Goal: Task Accomplishment & Management: Manage account settings

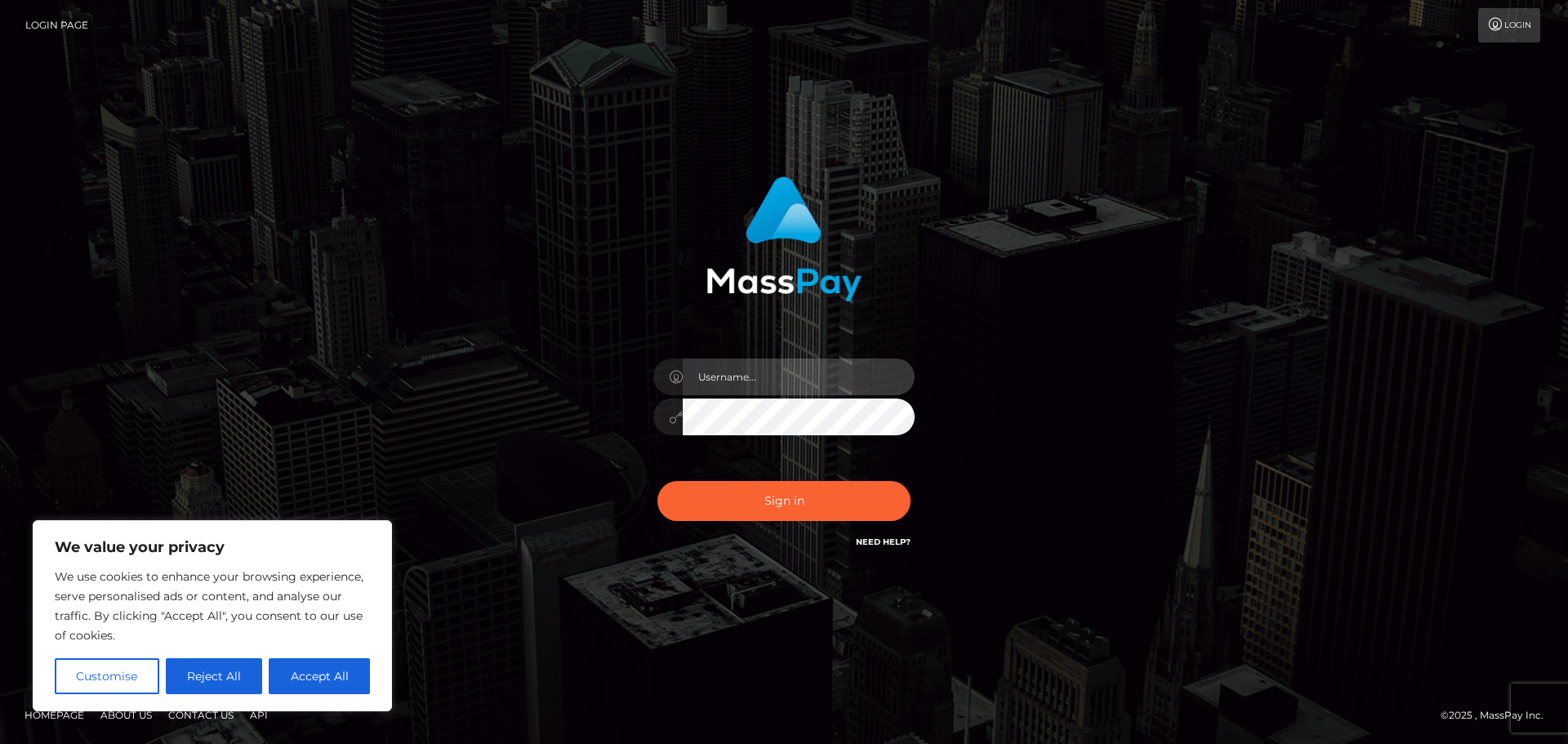
type input "cypriengingelwein@gmail.com"
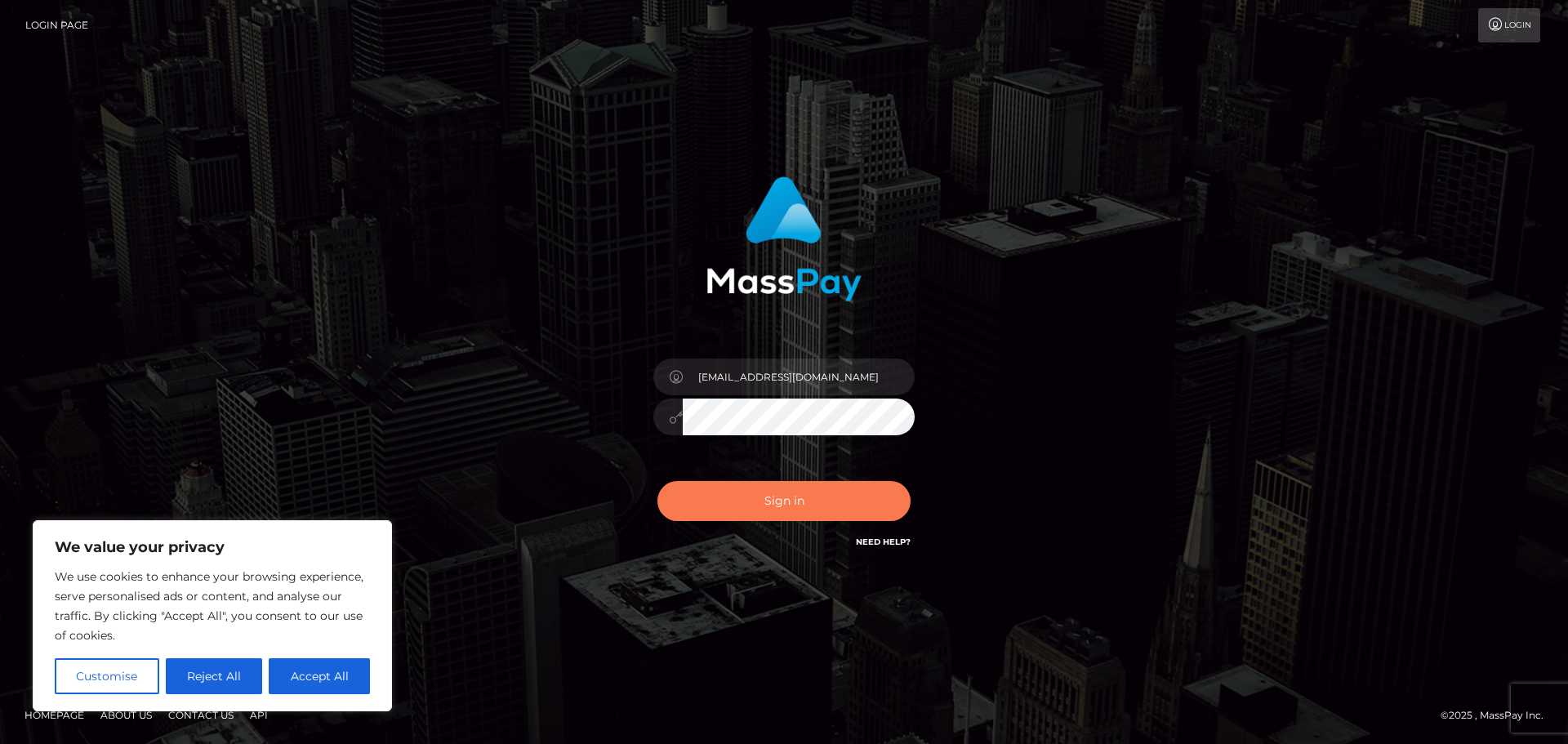
click at [733, 485] on button "Sign in" at bounding box center [784, 500] width 253 height 40
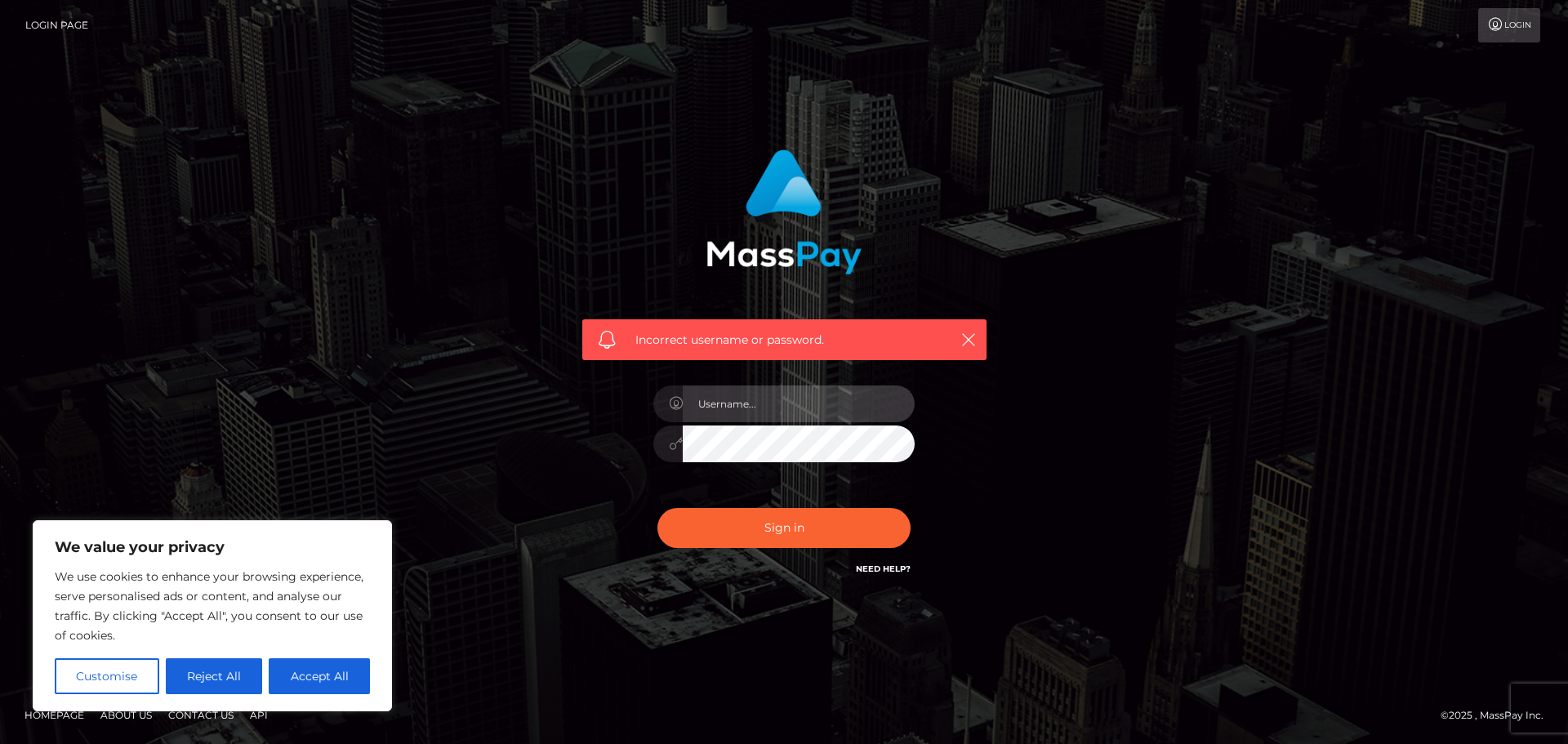
click at [757, 398] on input "text" at bounding box center [799, 403] width 232 height 37
type input "cypriengingelwein@gmail.com"
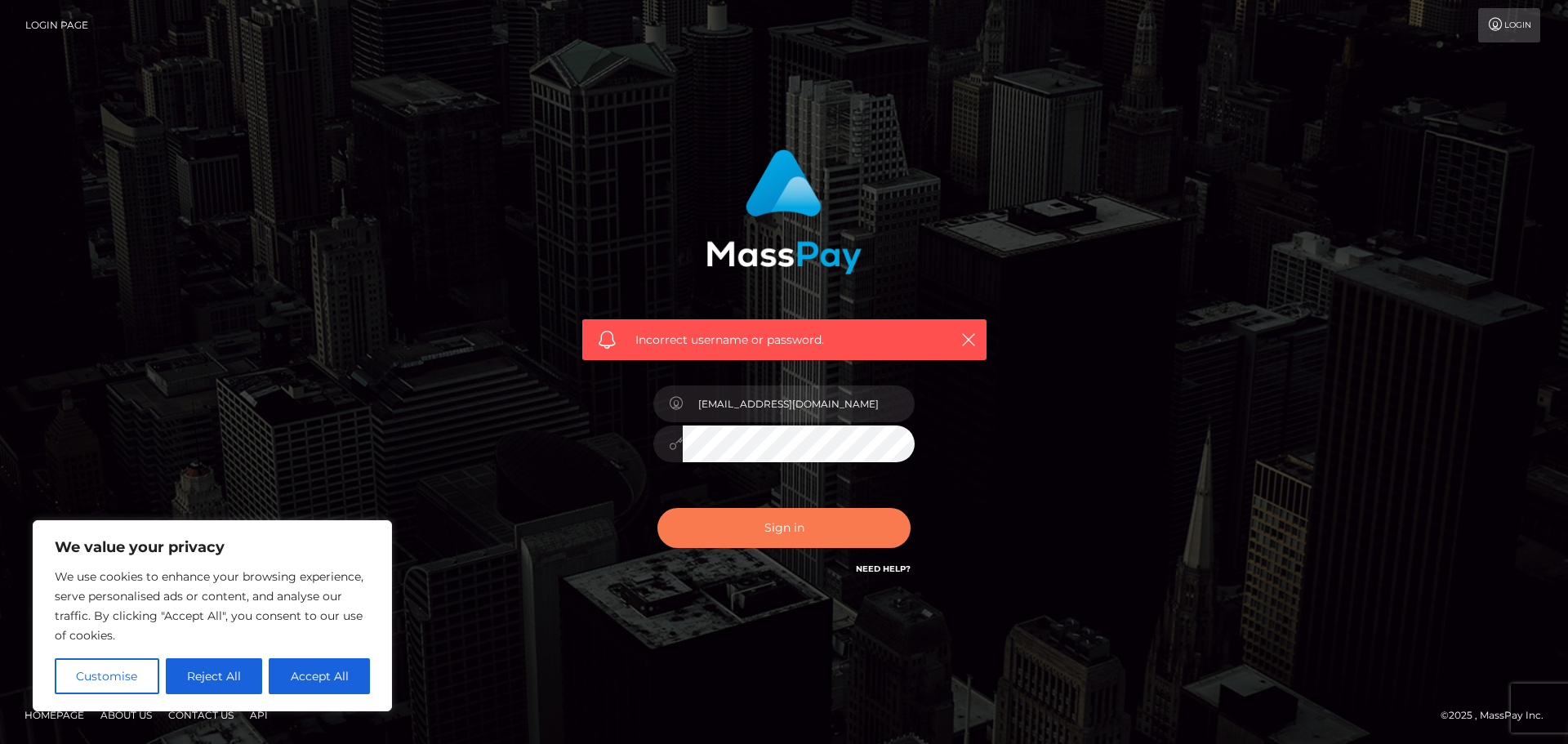
click at [744, 514] on button "Sign in" at bounding box center [784, 527] width 253 height 40
click at [306, 656] on div "We use cookies to enhance your browsing experience, serve personalised ads or c…" at bounding box center [212, 630] width 315 height 128
click at [311, 682] on button "Accept All" at bounding box center [319, 676] width 101 height 36
checkbox input "true"
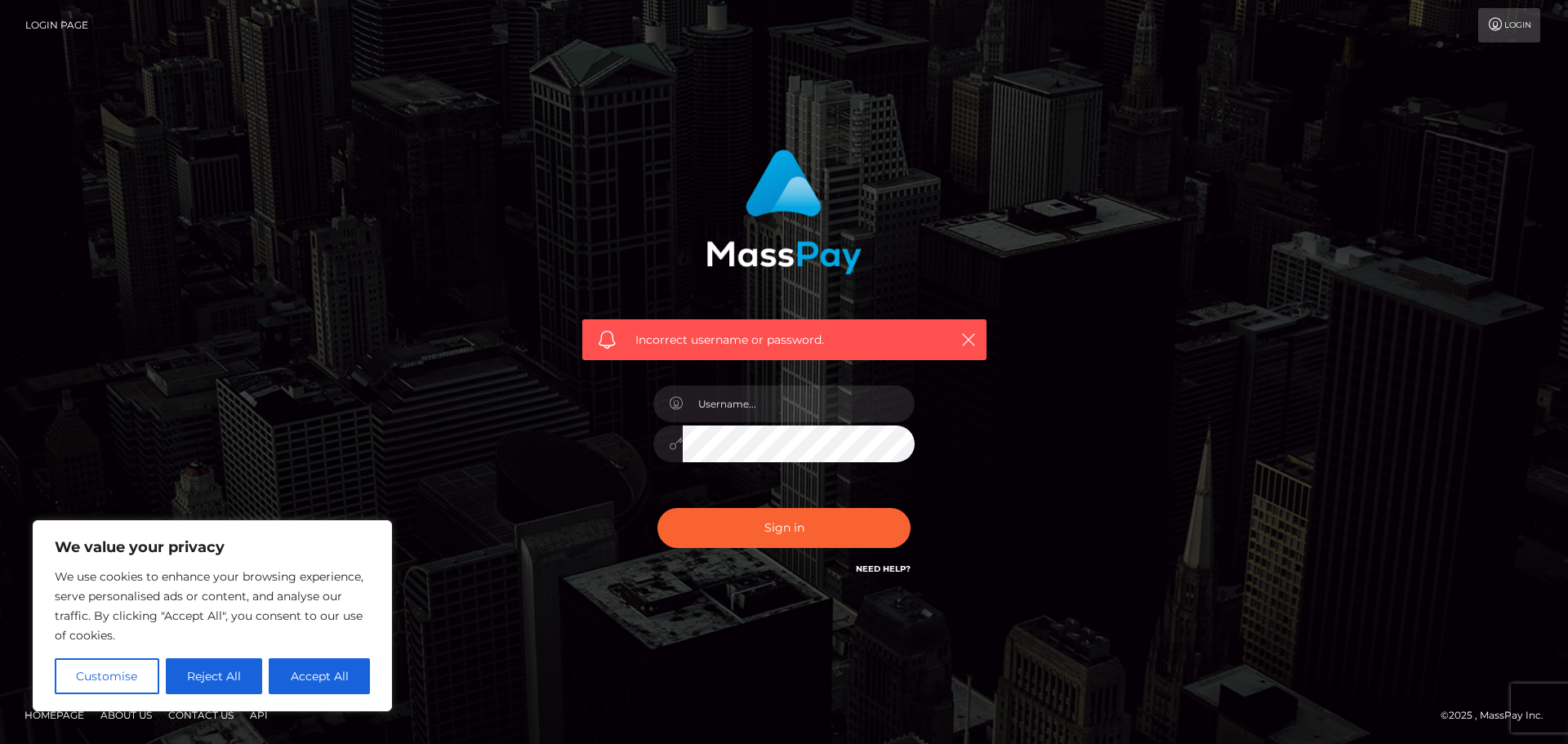
checkbox input "true"
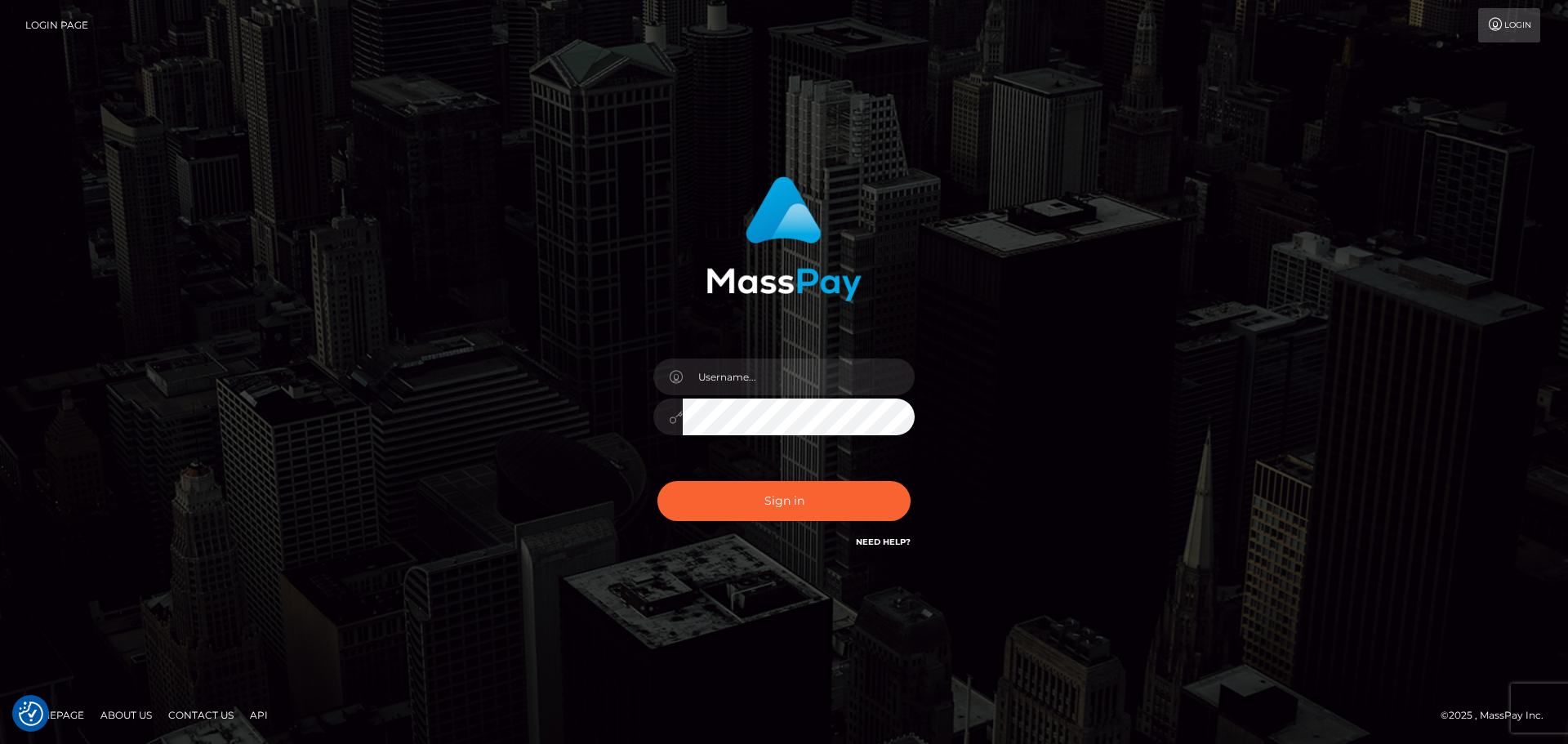
click at [1487, 15] on link "Login" at bounding box center [1509, 25] width 62 height 34
click at [764, 516] on button "Sign in" at bounding box center [784, 500] width 253 height 40
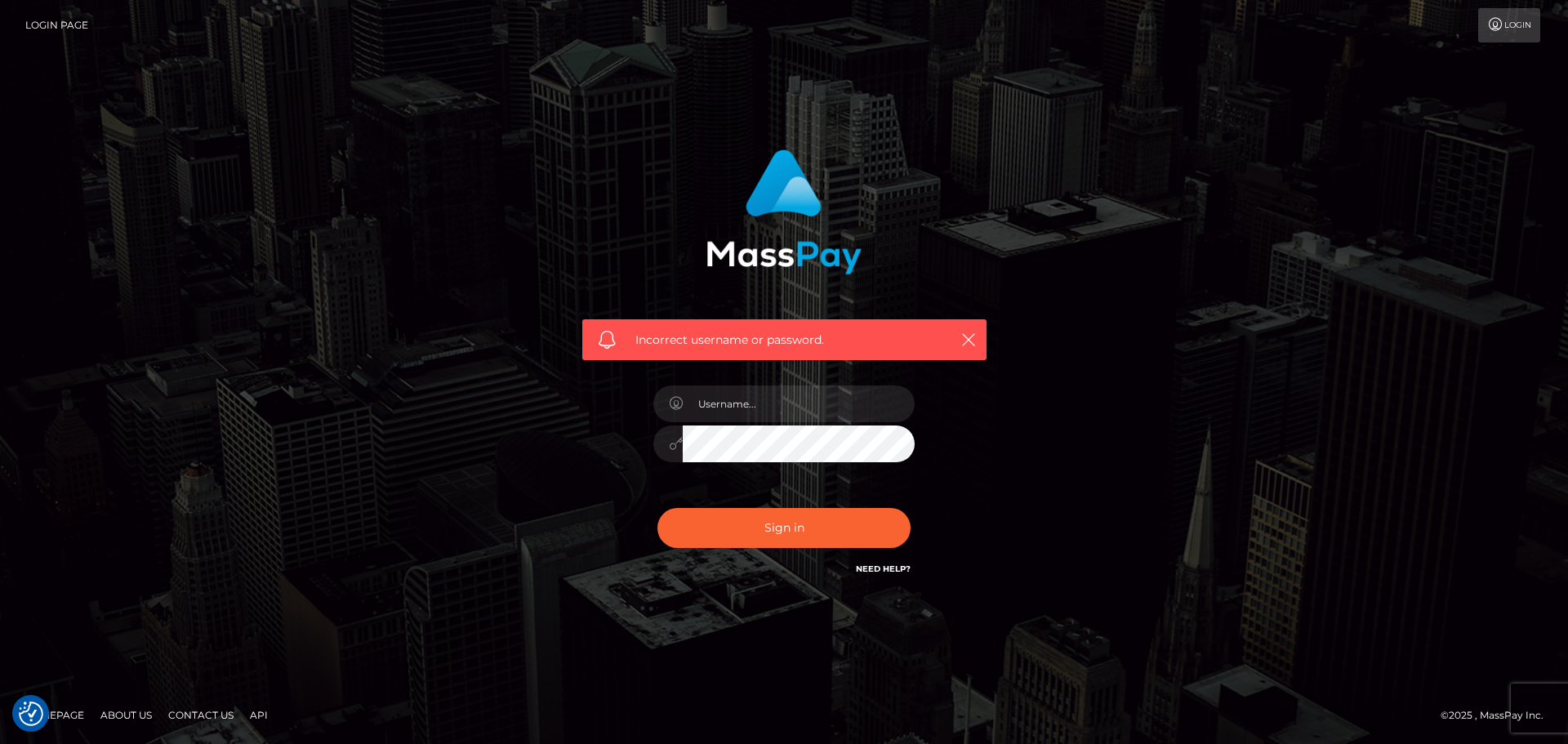
click at [1504, 29] on link "Login" at bounding box center [1509, 25] width 62 height 34
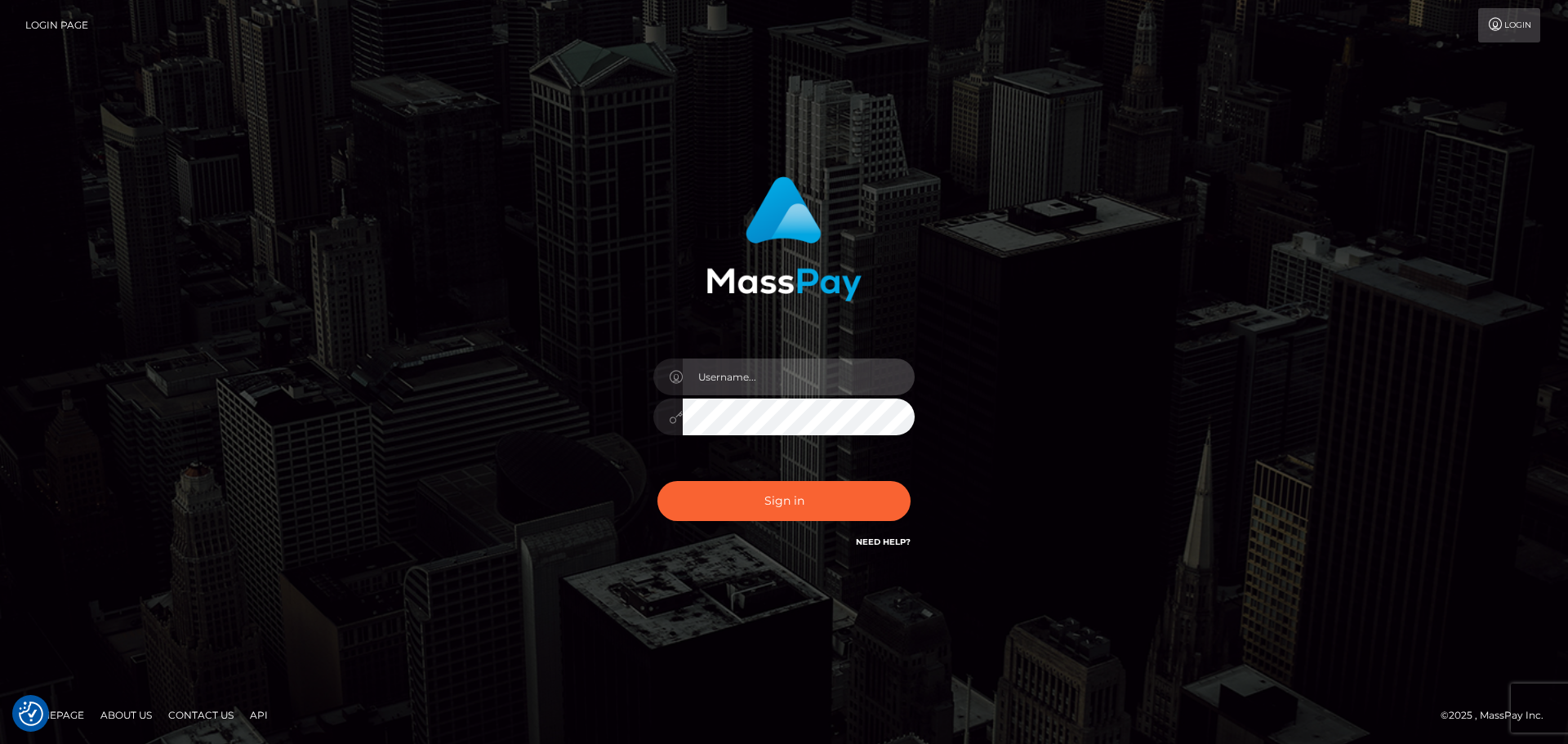
click at [812, 387] on input "text" at bounding box center [799, 376] width 232 height 37
type input "cypriengingelwein@gmail.com"
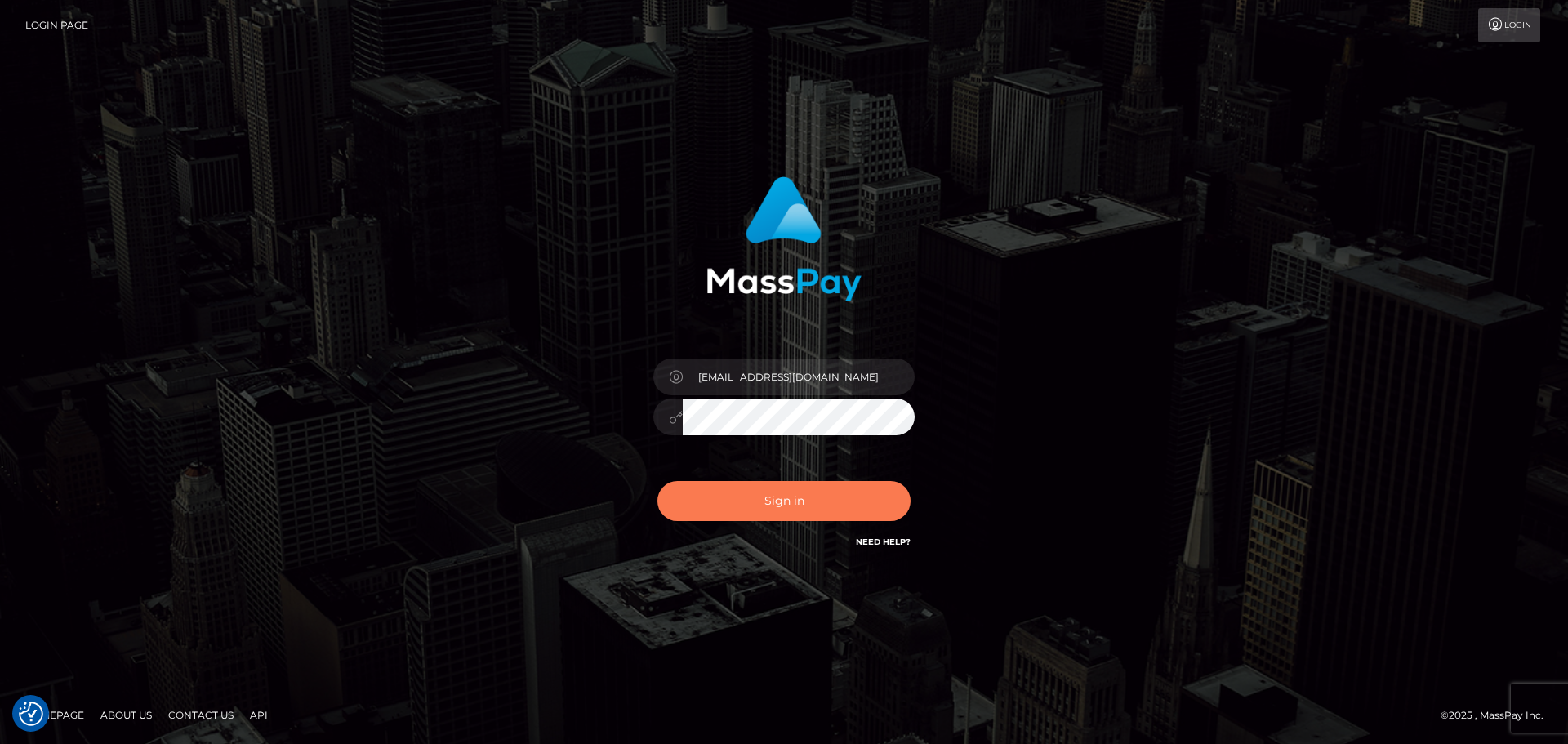
click at [841, 499] on button "Sign in" at bounding box center [784, 500] width 253 height 40
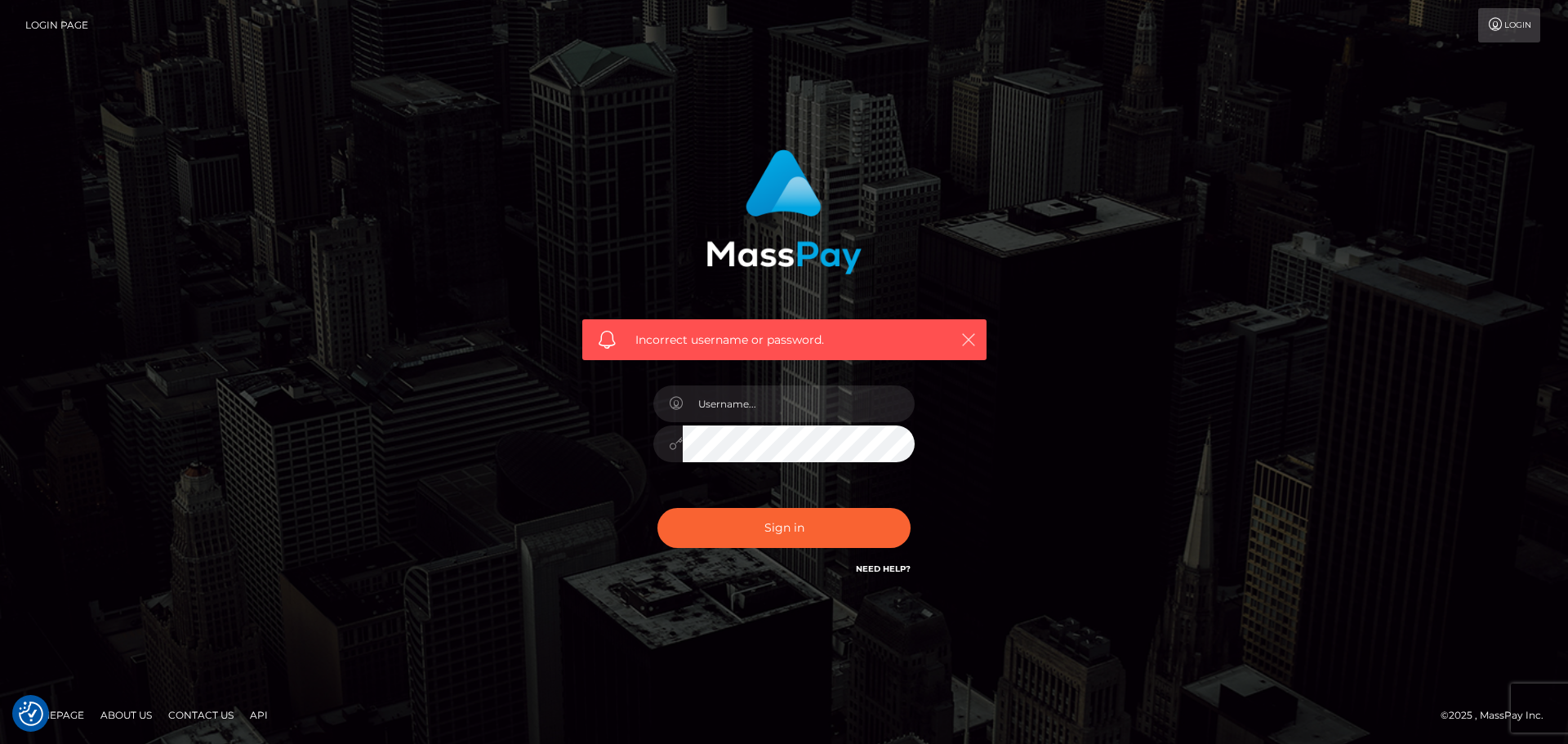
click at [958, 338] on button "button" at bounding box center [967, 339] width 21 height 21
click at [972, 337] on icon "button" at bounding box center [968, 340] width 16 height 16
